Goal: Check status: Check status

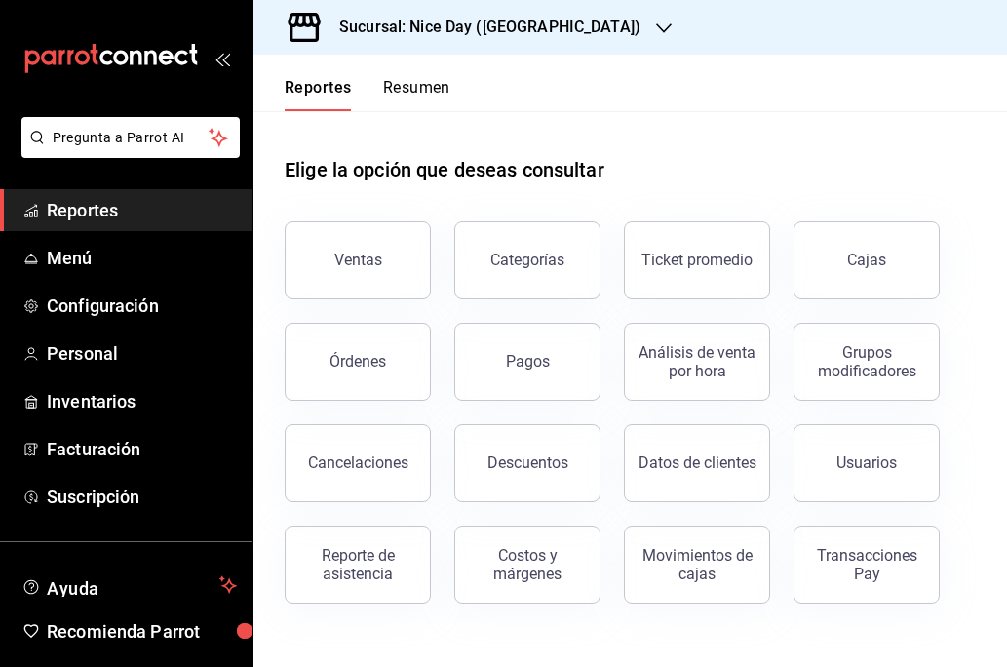
click at [485, 19] on h3 "Sucursal: Nice Day ([GEOGRAPHIC_DATA])" at bounding box center [482, 27] width 317 height 23
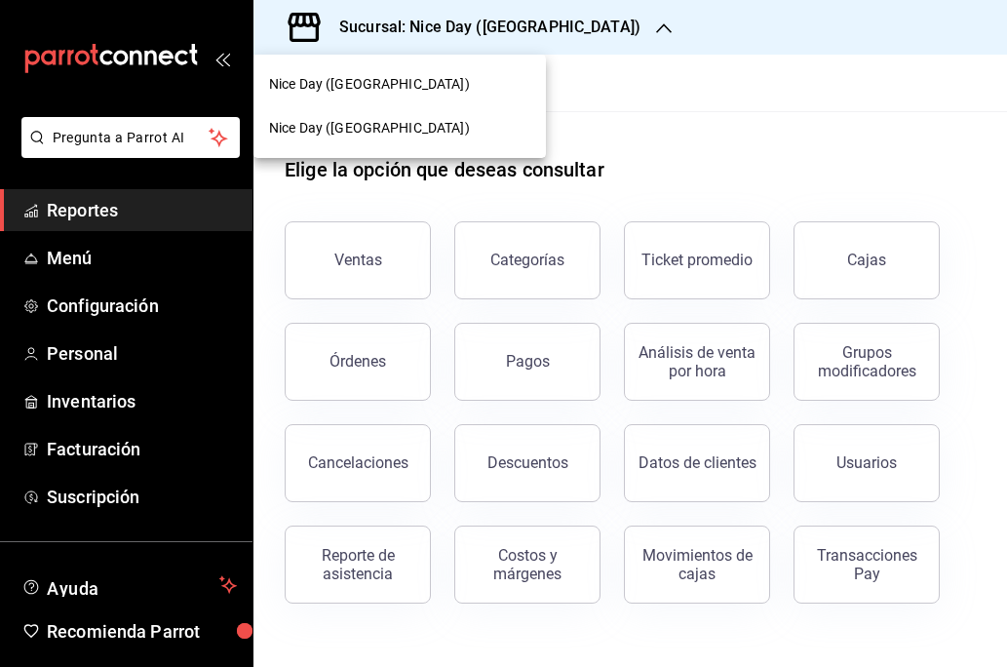
click at [336, 134] on span "Nice Day ([GEOGRAPHIC_DATA])" at bounding box center [369, 128] width 201 height 20
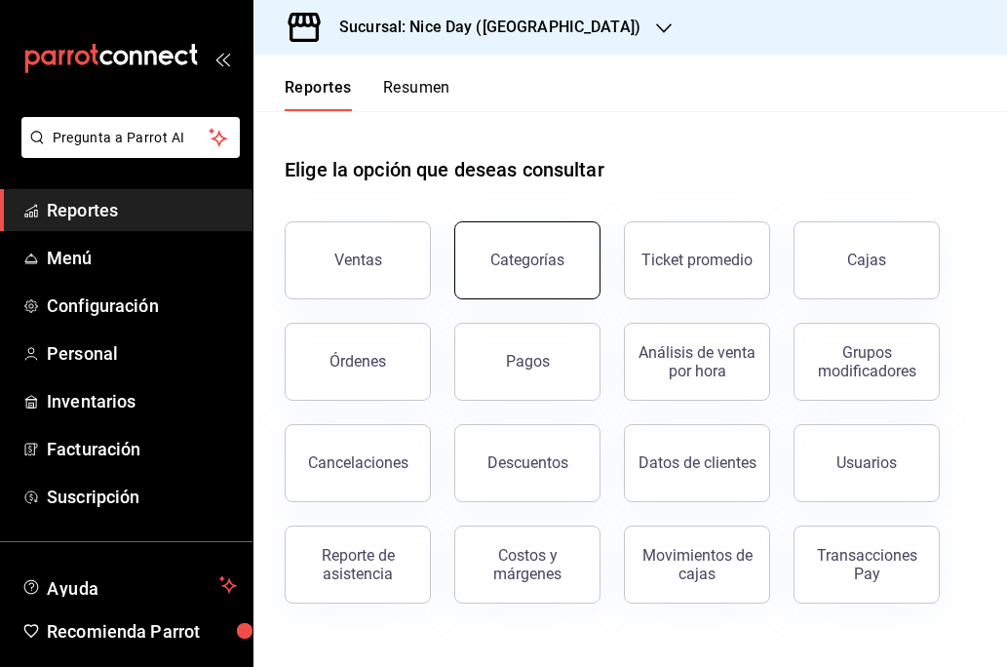
click at [530, 273] on button "Categorías" at bounding box center [527, 260] width 146 height 78
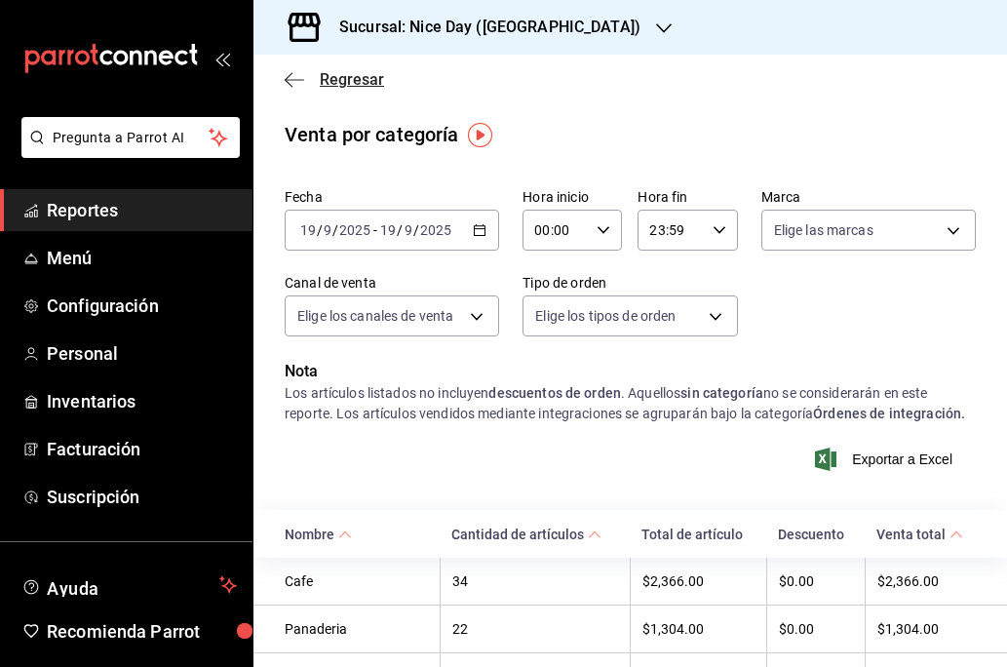
click at [286, 88] on icon "button" at bounding box center [294, 80] width 19 height 18
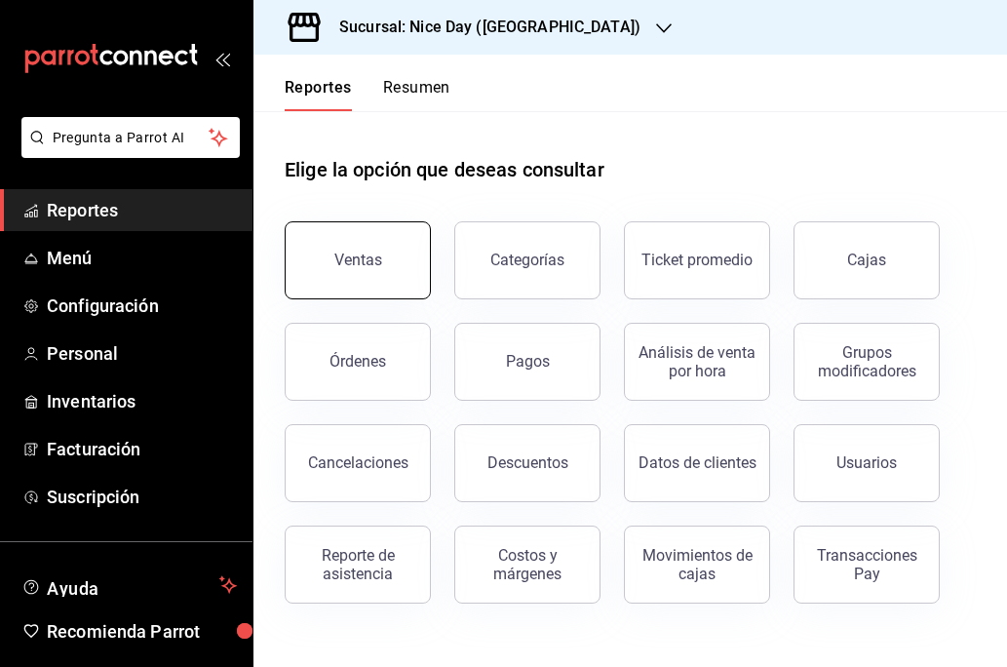
click at [379, 280] on button "Ventas" at bounding box center [358, 260] width 146 height 78
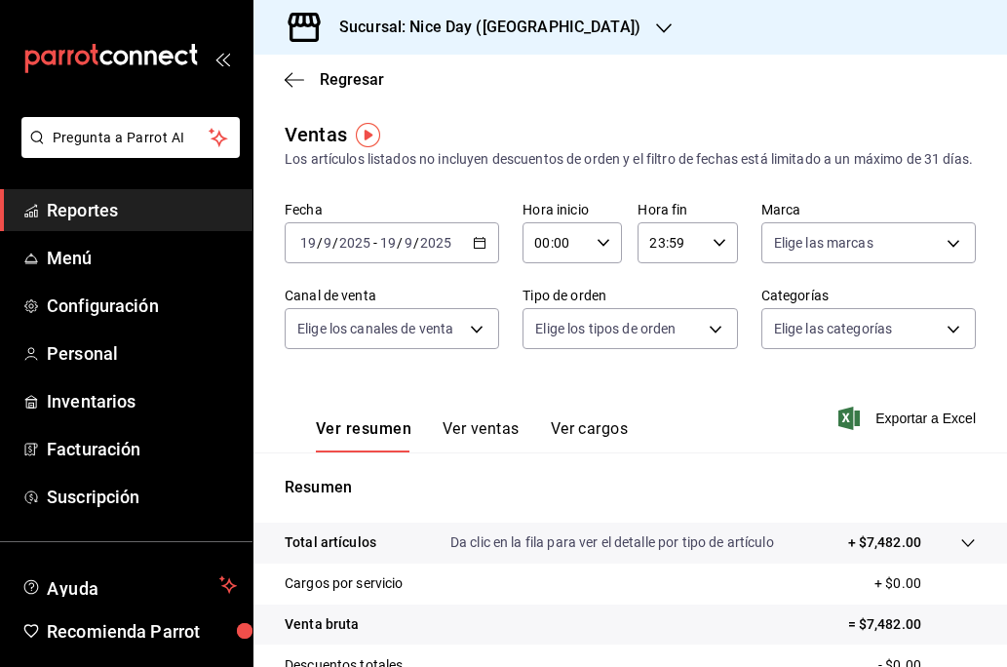
click at [472, 263] on div "[DATE] [DATE] - [DATE] [DATE]" at bounding box center [392, 242] width 214 height 41
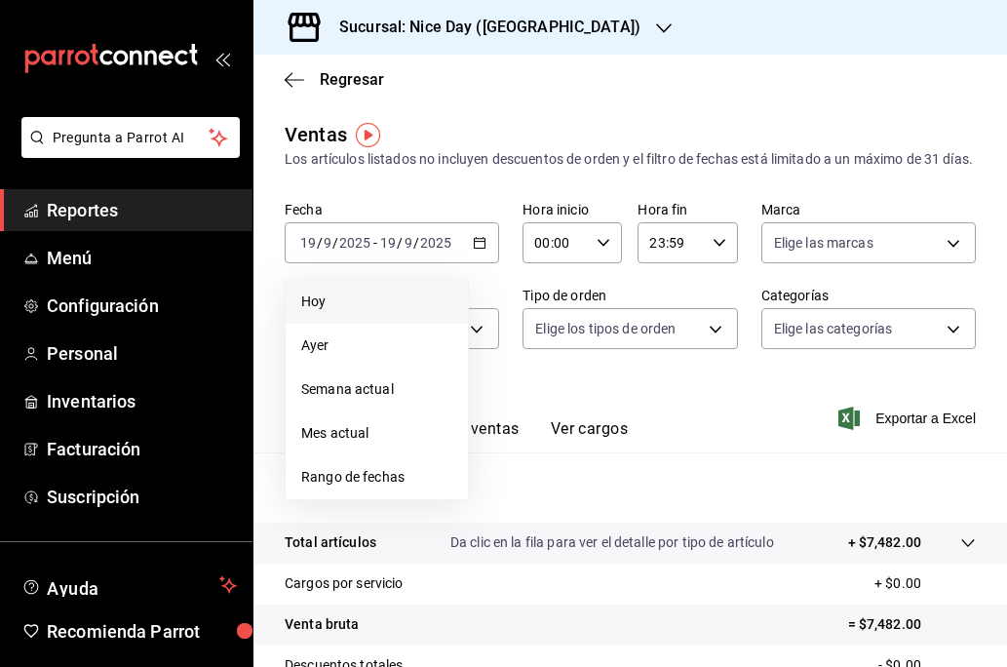
click at [360, 312] on span "Hoy" at bounding box center [376, 301] width 151 height 20
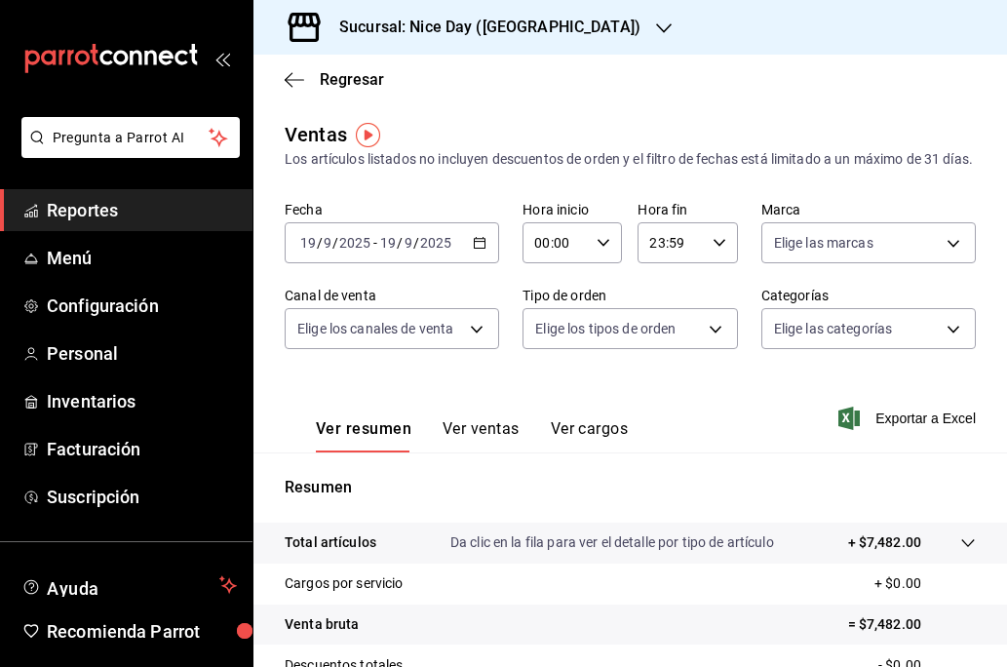
click at [292, 89] on div "Regresar" at bounding box center [630, 80] width 754 height 50
click at [288, 81] on icon "button" at bounding box center [294, 80] width 19 height 18
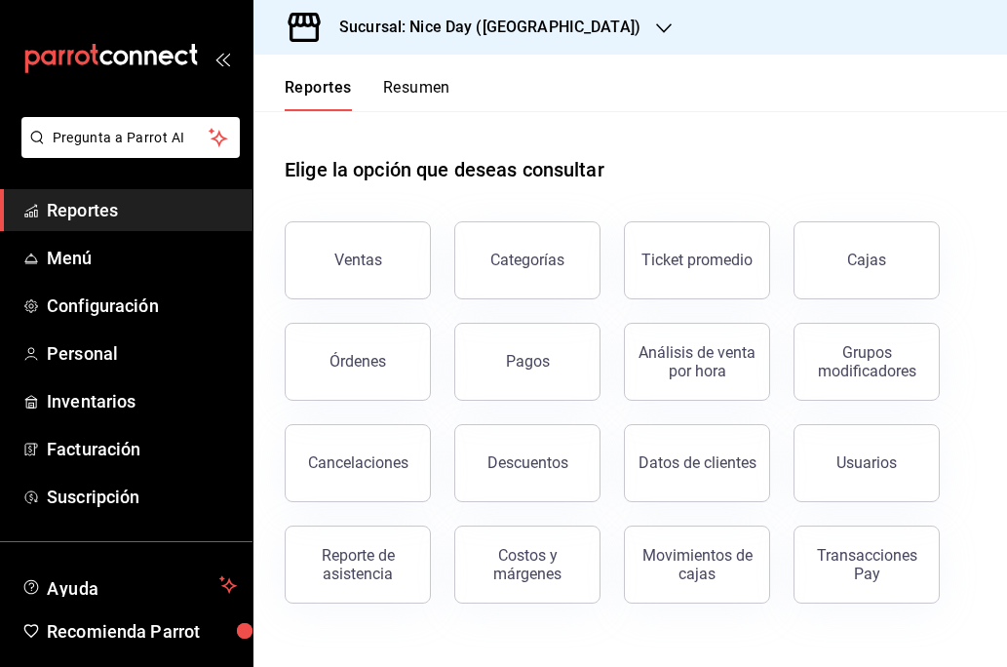
click at [404, 91] on button "Resumen" at bounding box center [416, 94] width 67 height 33
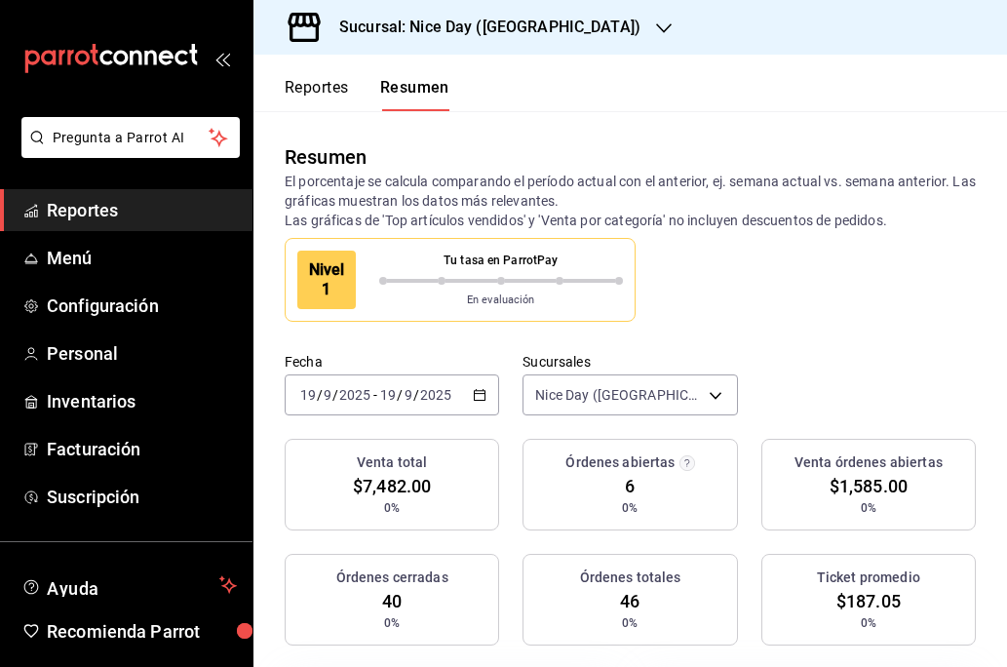
click at [439, 147] on div "Resumen" at bounding box center [630, 156] width 691 height 29
